Goal: Transaction & Acquisition: Subscribe to service/newsletter

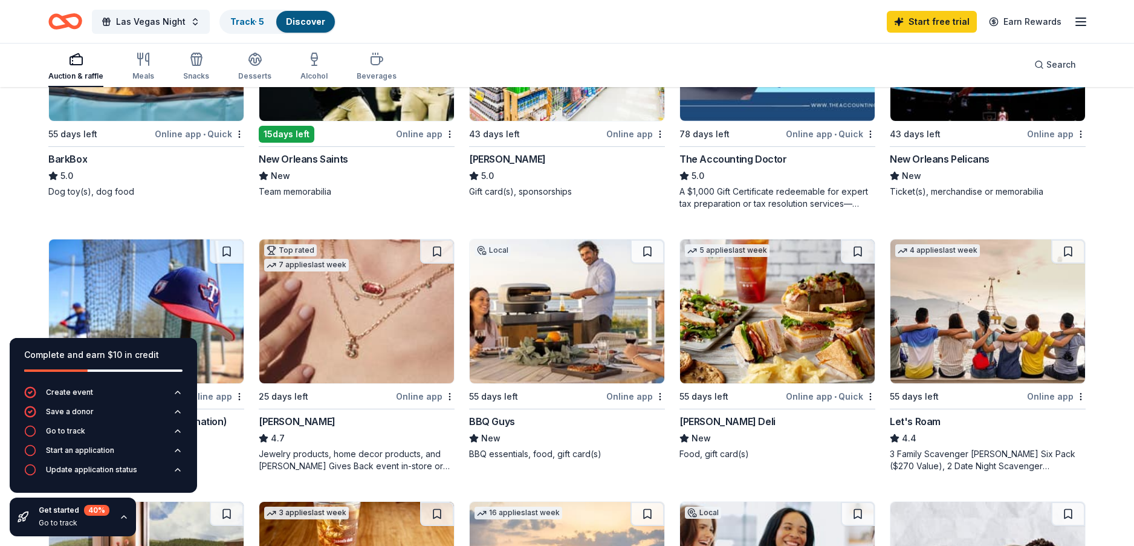
scroll to position [483, 0]
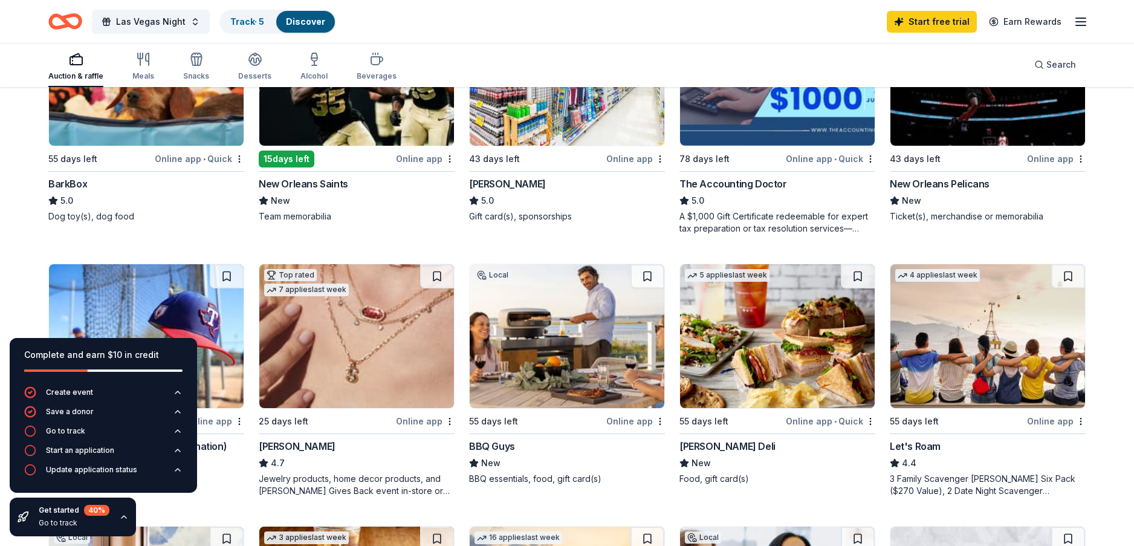
click at [66, 184] on div "BarkBox" at bounding box center [67, 183] width 39 height 15
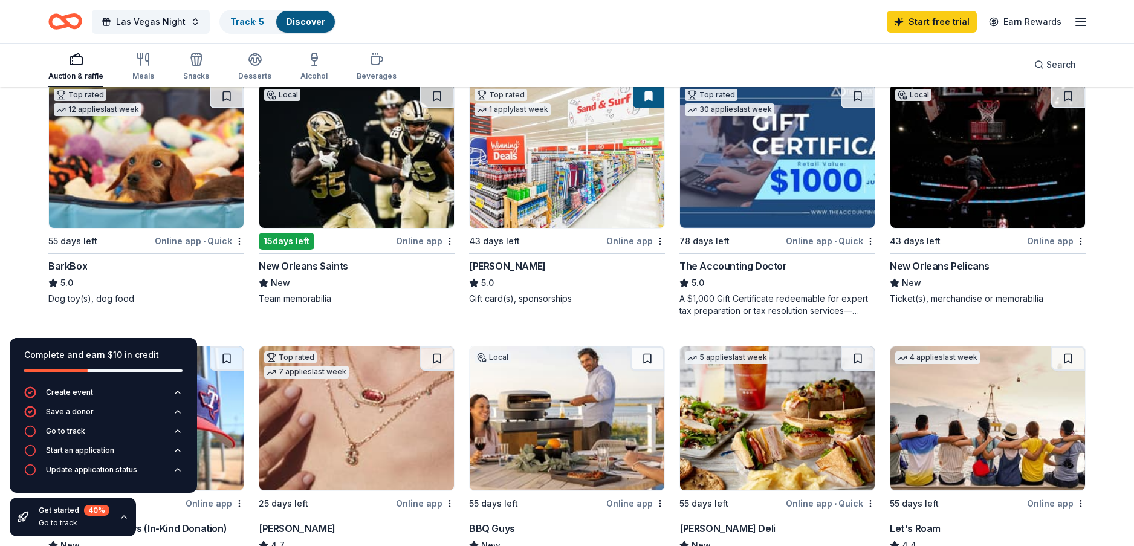
scroll to position [423, 0]
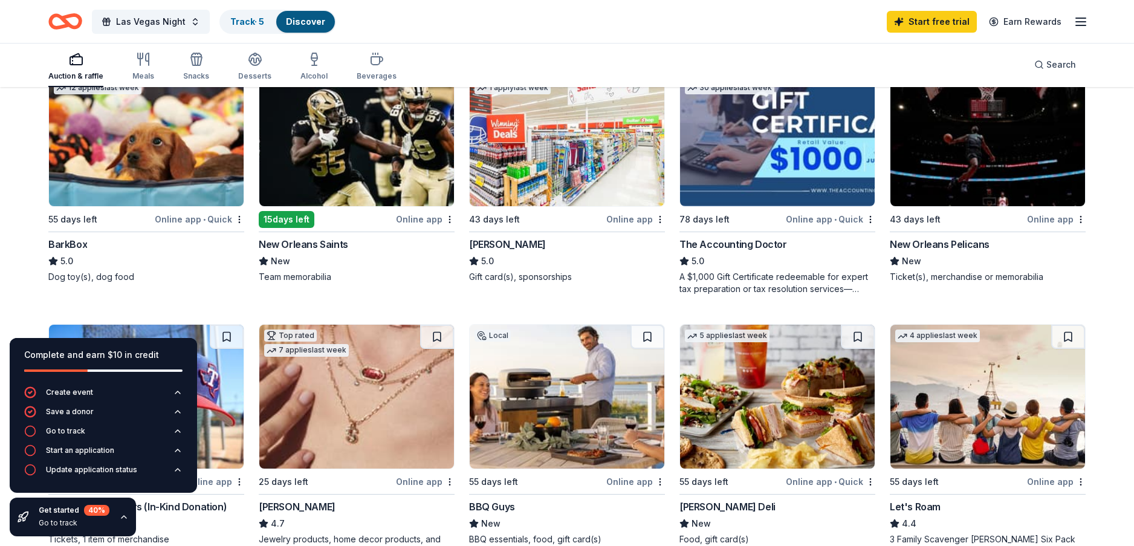
click at [134, 162] on img at bounding box center [146, 134] width 195 height 144
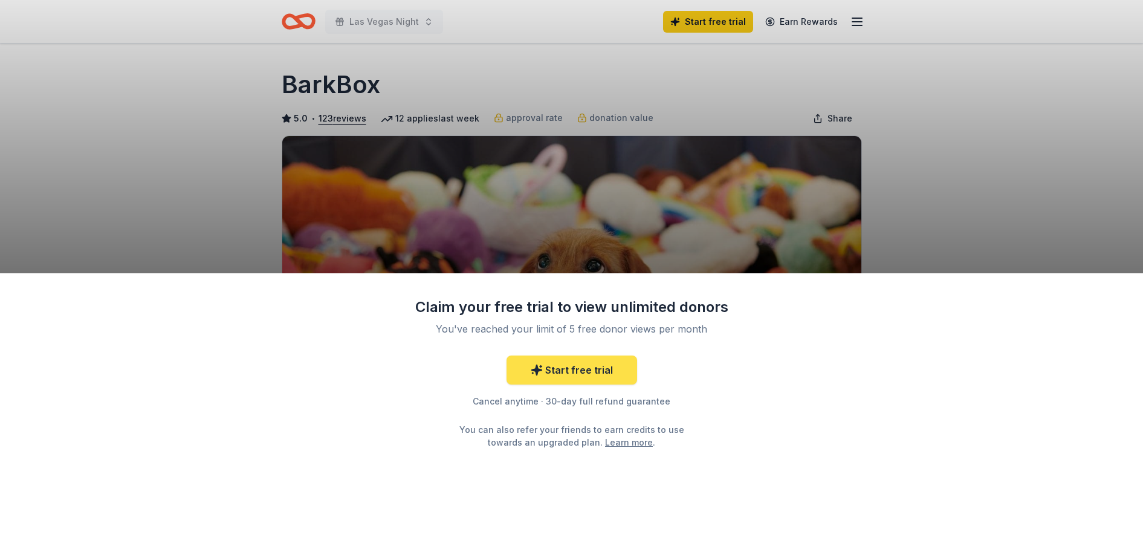
click at [562, 367] on link "Start free trial" at bounding box center [571, 369] width 131 height 29
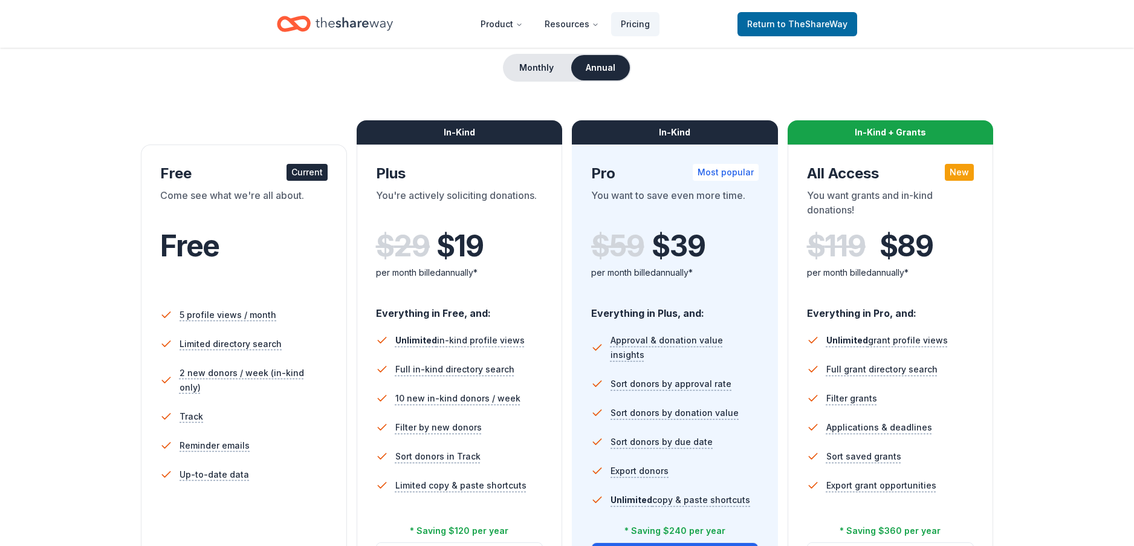
scroll to position [181, 0]
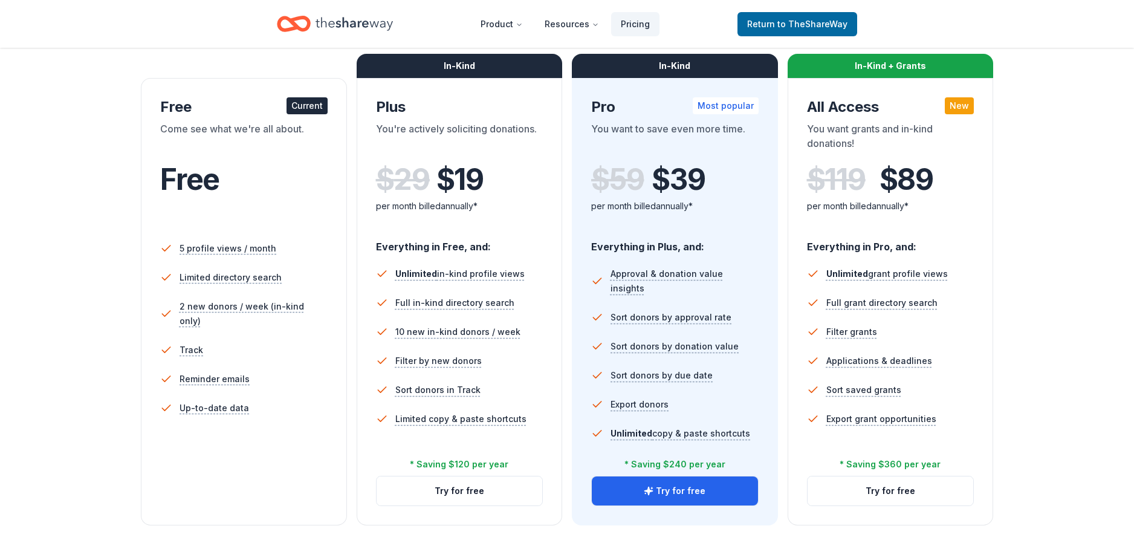
click at [286, 364] on li "Reminder emails" at bounding box center [243, 378] width 167 height 29
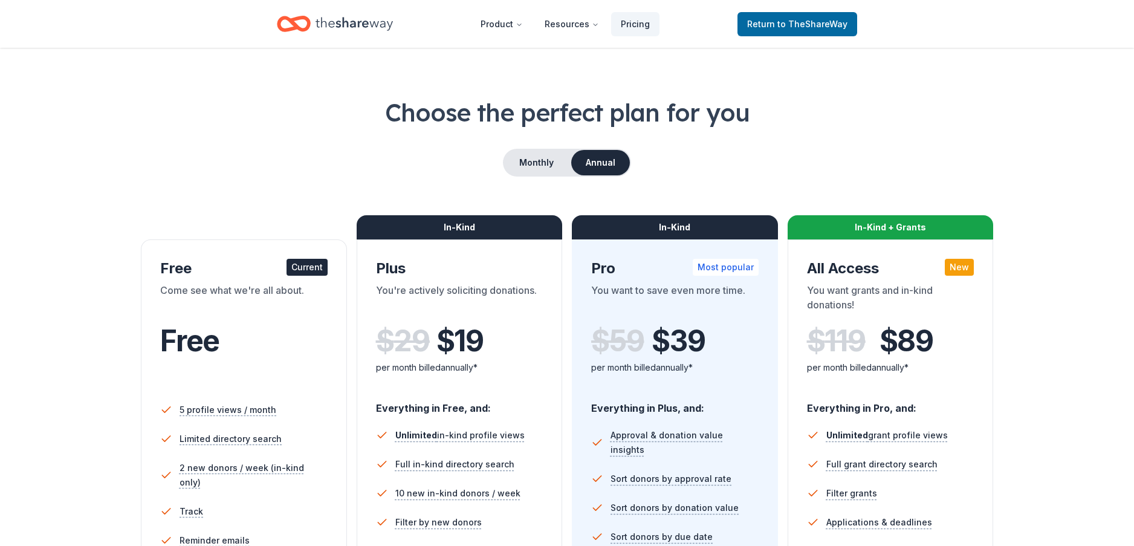
scroll to position [0, 0]
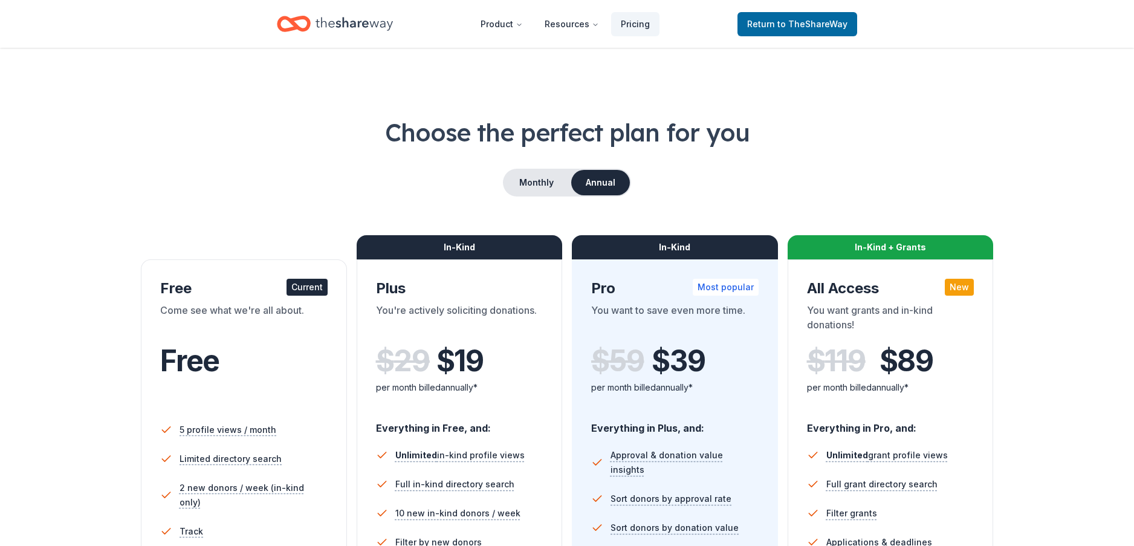
click at [303, 289] on div "Current" at bounding box center [306, 287] width 41 height 17
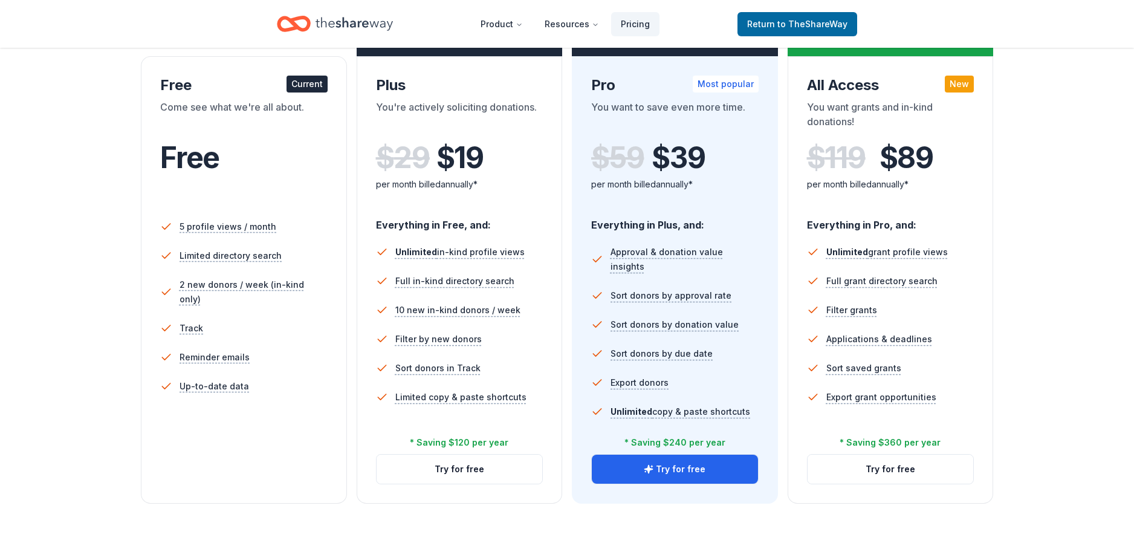
scroll to position [181, 0]
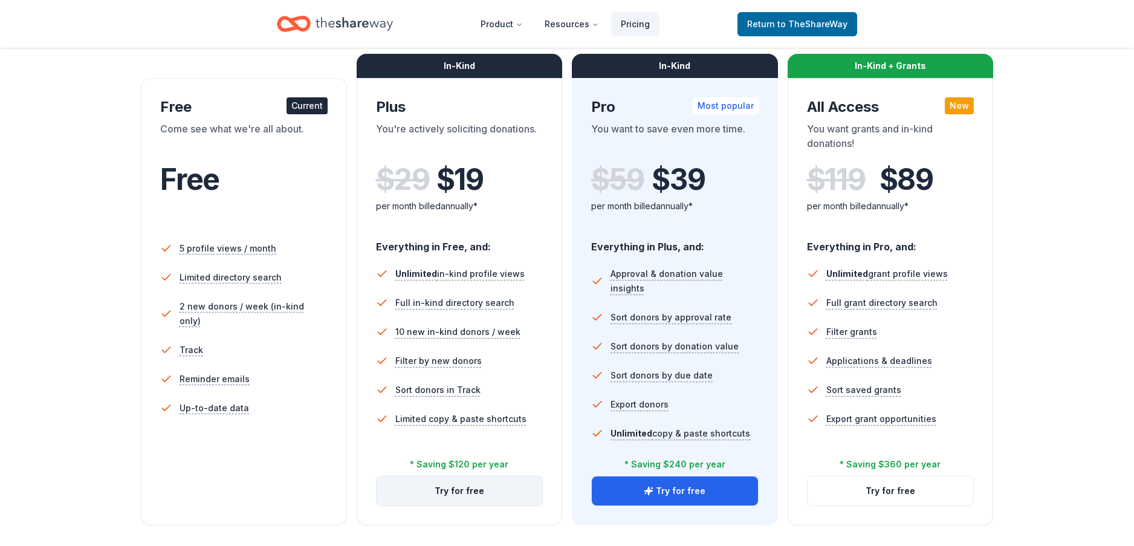
click at [458, 494] on button "Try for free" at bounding box center [460, 490] width 166 height 29
